Goal: Information Seeking & Learning: Check status

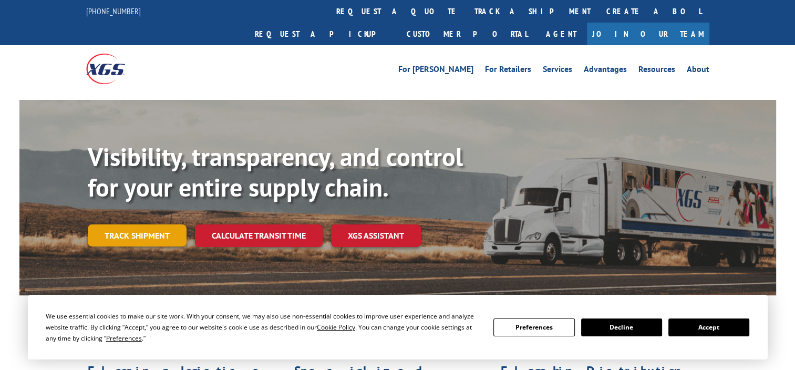
click at [137, 224] on link "Track shipment" at bounding box center [137, 235] width 99 height 22
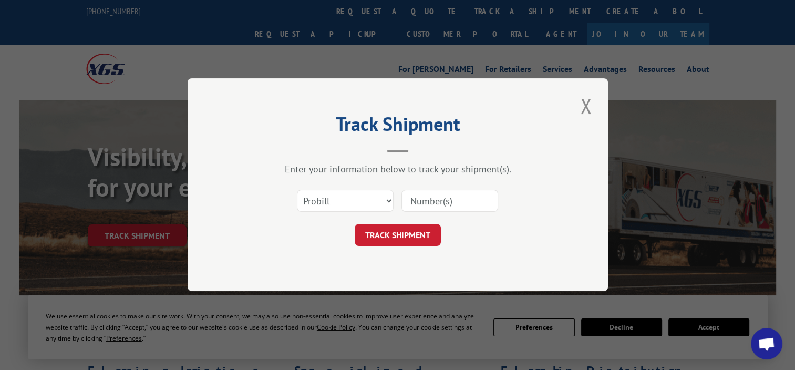
click at [434, 205] on input at bounding box center [449, 201] width 97 height 22
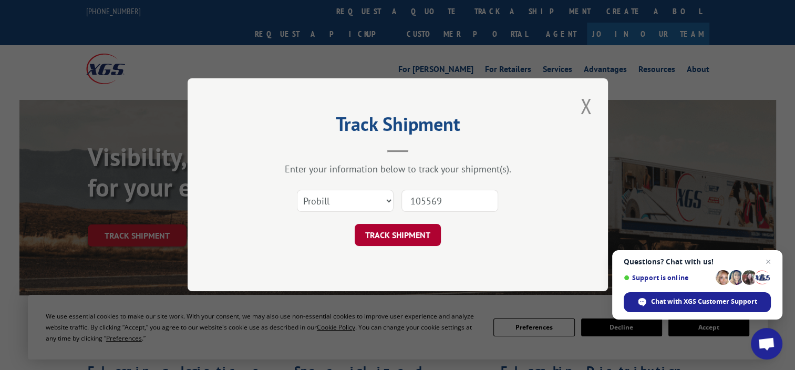
type input "105569"
click at [401, 241] on button "TRACK SHIPMENT" at bounding box center [398, 235] width 86 height 22
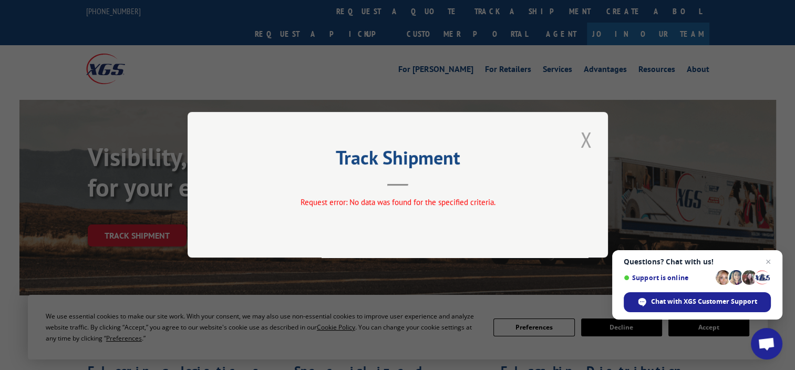
click at [584, 144] on button "Close modal" at bounding box center [586, 139] width 18 height 29
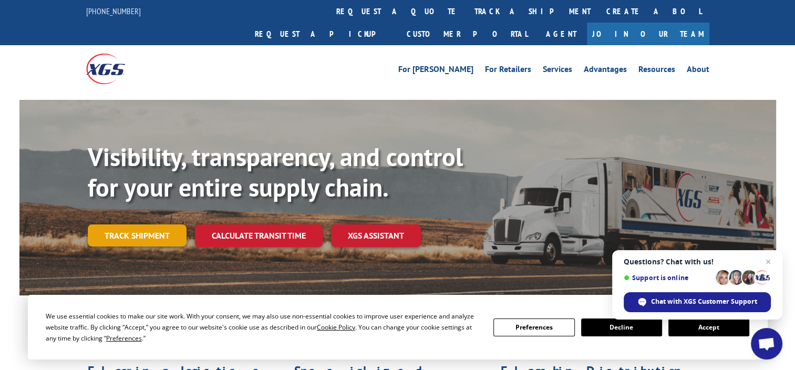
click at [160, 224] on link "Track shipment" at bounding box center [137, 235] width 99 height 22
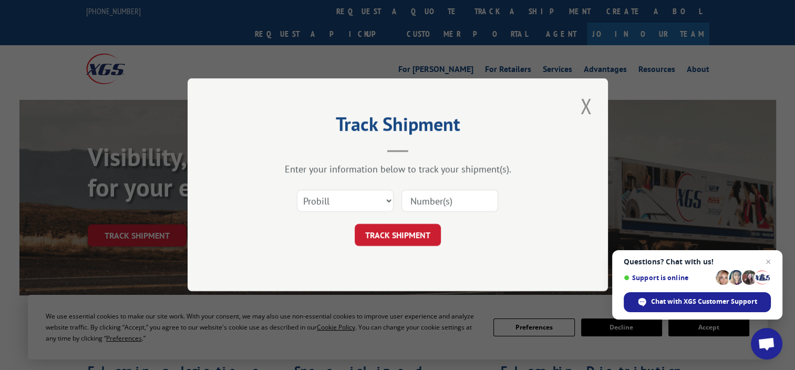
click at [429, 192] on input at bounding box center [449, 201] width 97 height 22
paste input "17538674"
type input "17538674"
click at [413, 229] on button "TRACK SHIPMENT" at bounding box center [398, 235] width 86 height 22
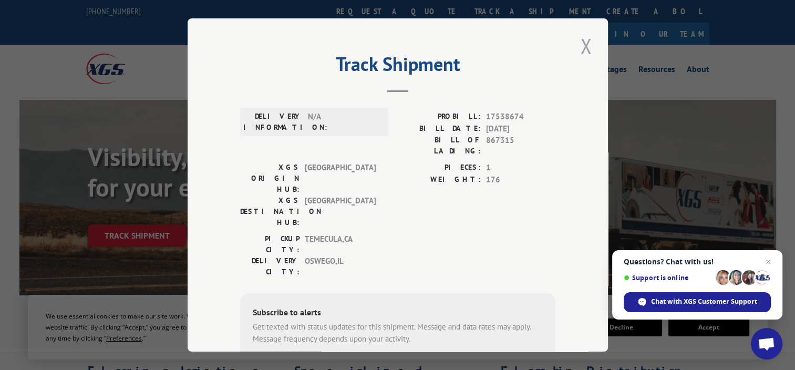
click at [577, 44] on button "Close modal" at bounding box center [586, 46] width 18 height 29
